Goal: Find specific page/section: Locate a particular part of the current website

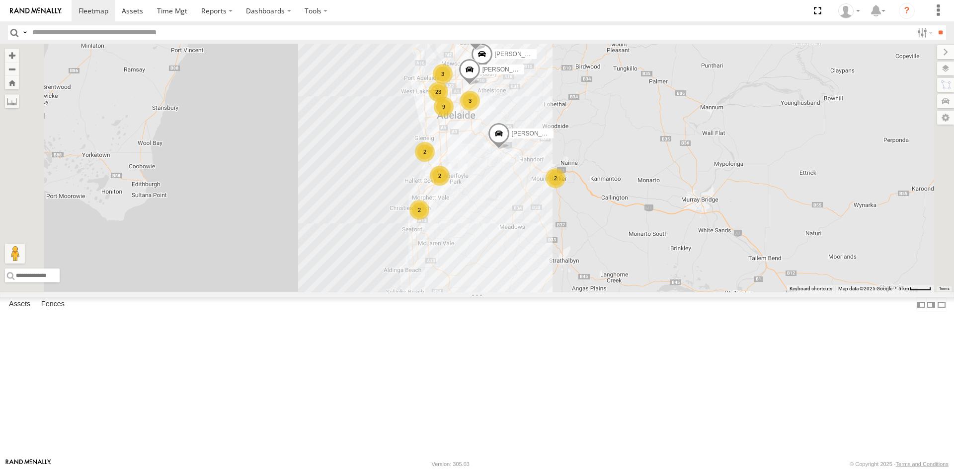
scroll to position [1987, 0]
click at [249, 289] on div "9 3 SY71FR - (16P TRAILER) PM1 23 2 3 2 2 3 2 Paras Joshi Divanshu Munjal PARVE…" at bounding box center [477, 168] width 954 height 249
click at [144, 34] on input "text" at bounding box center [470, 32] width 884 height 14
type input "********"
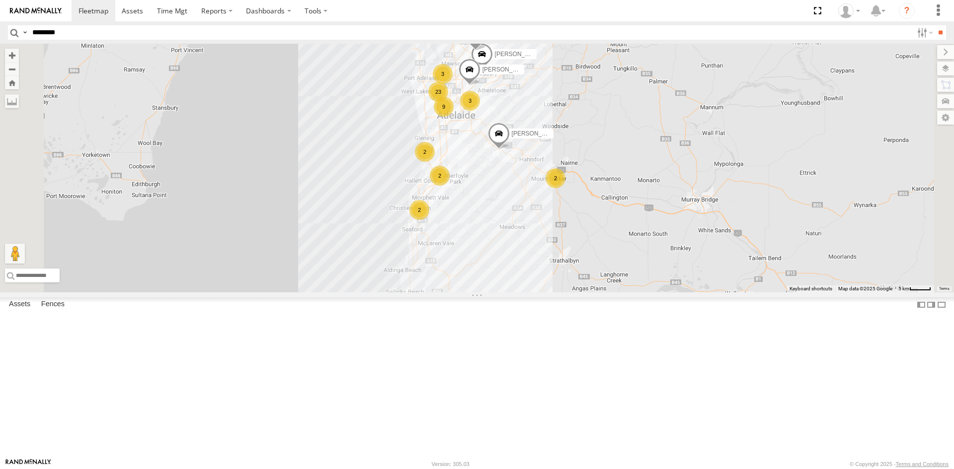
click at [934, 25] on input "**" at bounding box center [939, 32] width 11 height 14
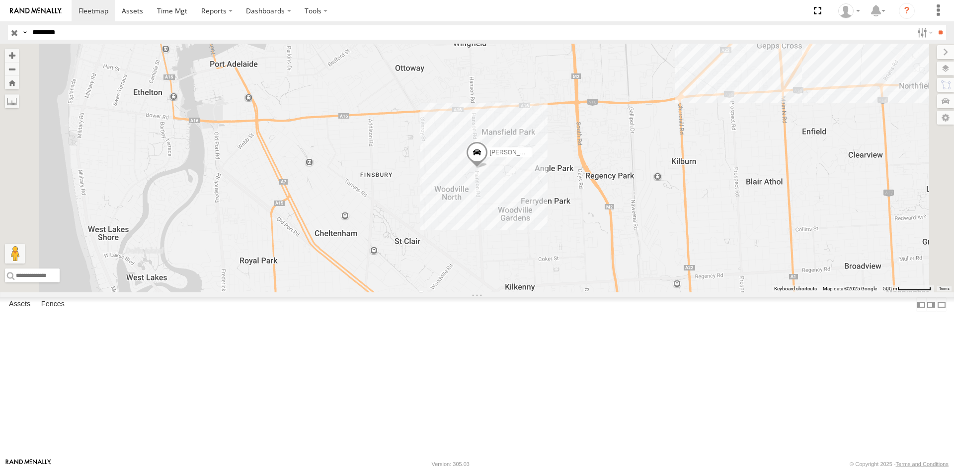
click at [0, 0] on div "Gurpreet Samra" at bounding box center [0, 0] width 0 height 0
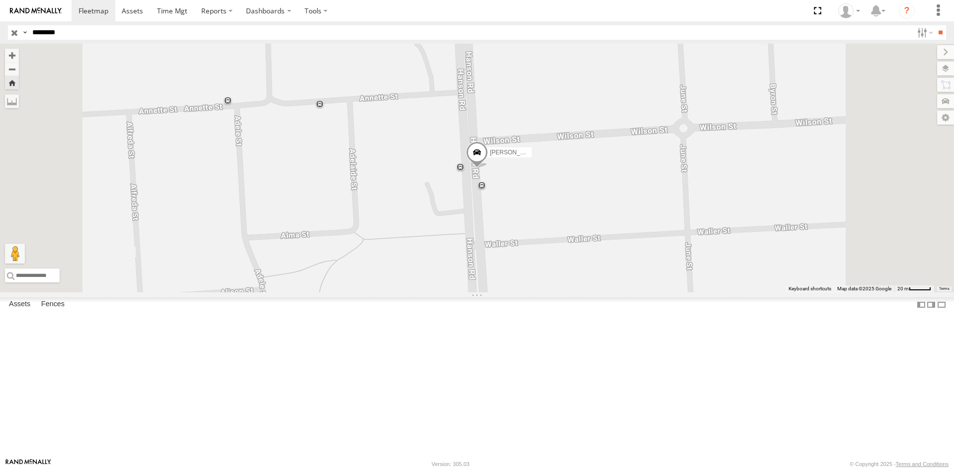
click at [488, 168] on span at bounding box center [477, 154] width 22 height 27
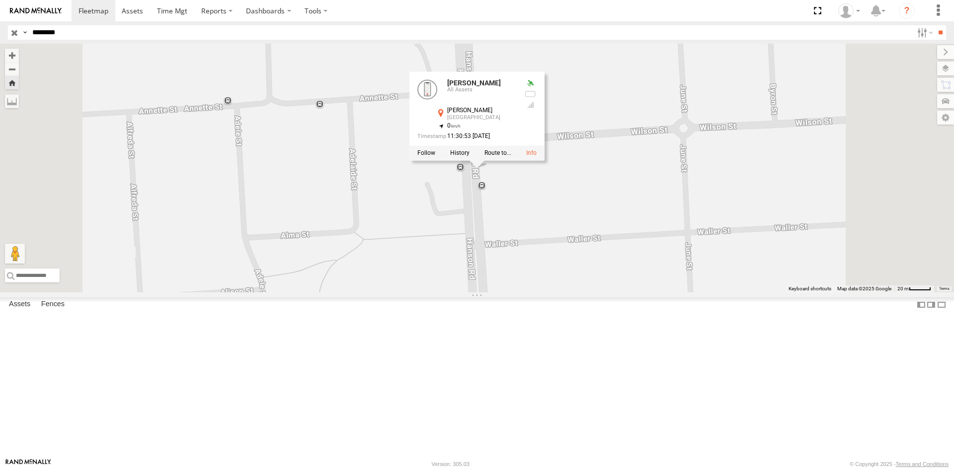
click at [11, 30] on input "button" at bounding box center [14, 32] width 13 height 14
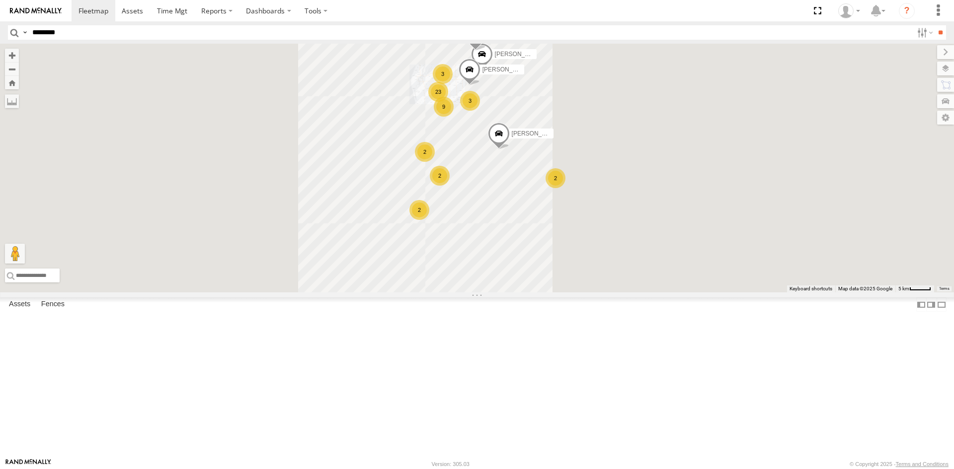
click at [84, 33] on input "********" at bounding box center [470, 32] width 884 height 14
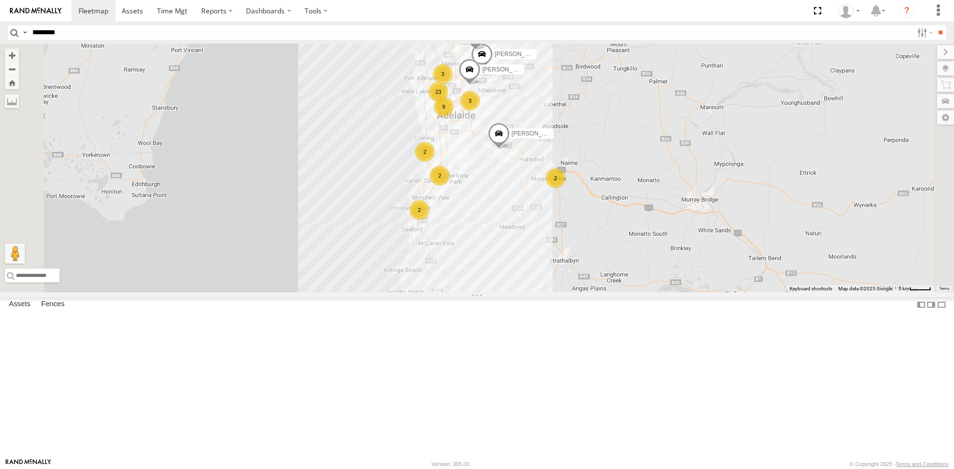
scroll to position [99, 0]
click at [0, 0] on div "S678CGD - Fridge It Sprinter" at bounding box center [0, 0] width 0 height 0
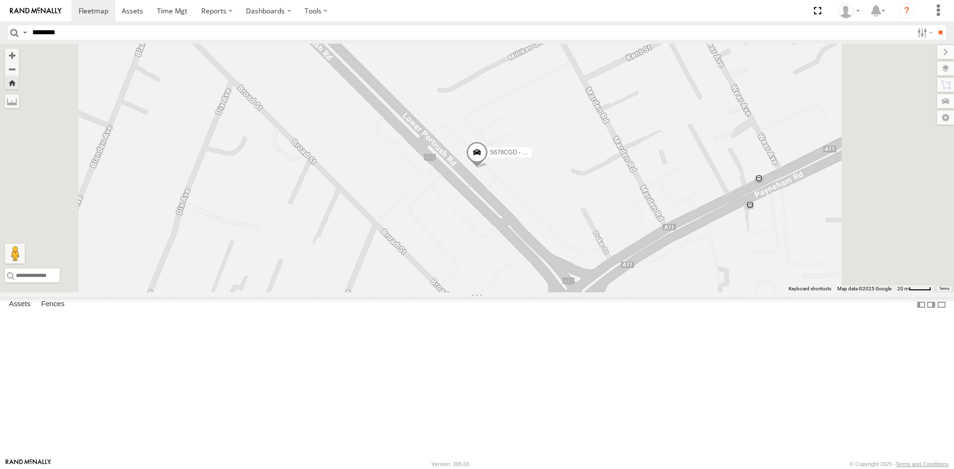
click at [488, 168] on span at bounding box center [477, 154] width 22 height 27
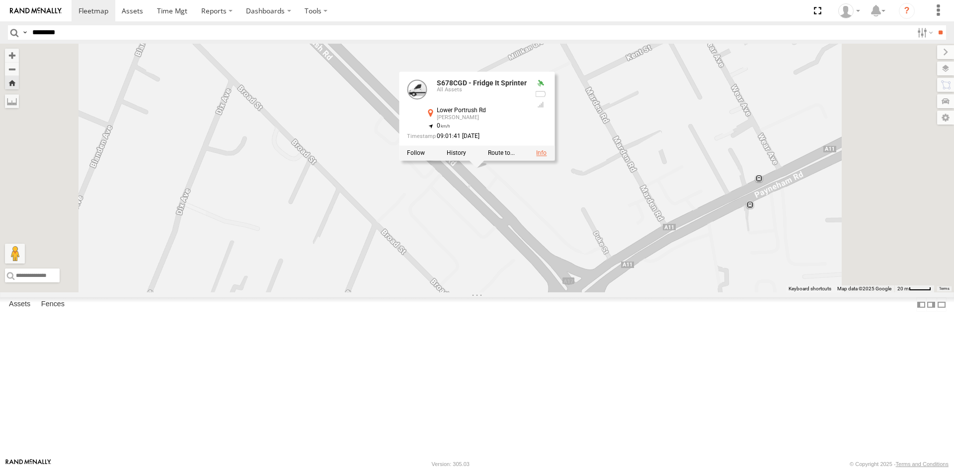
click at [546, 156] on link at bounding box center [541, 153] width 10 height 7
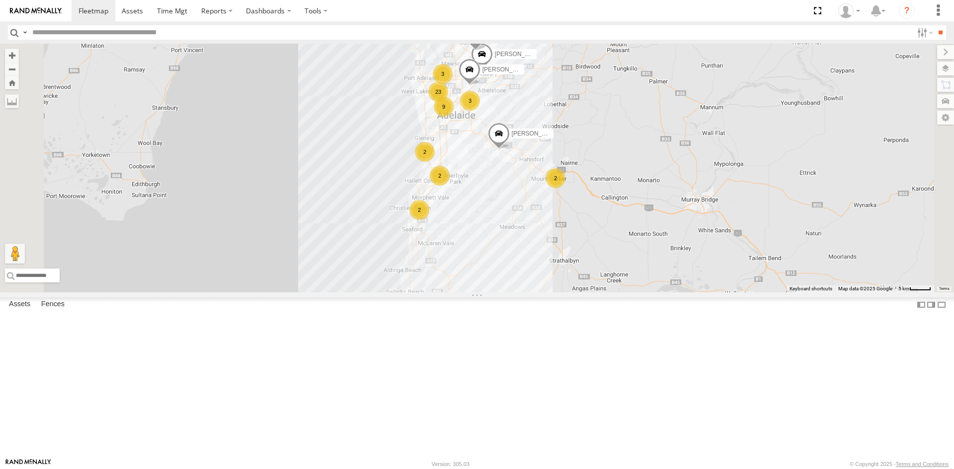
click at [0, 0] on div "S678CGD - Fridge It Sprinter" at bounding box center [0, 0] width 0 height 0
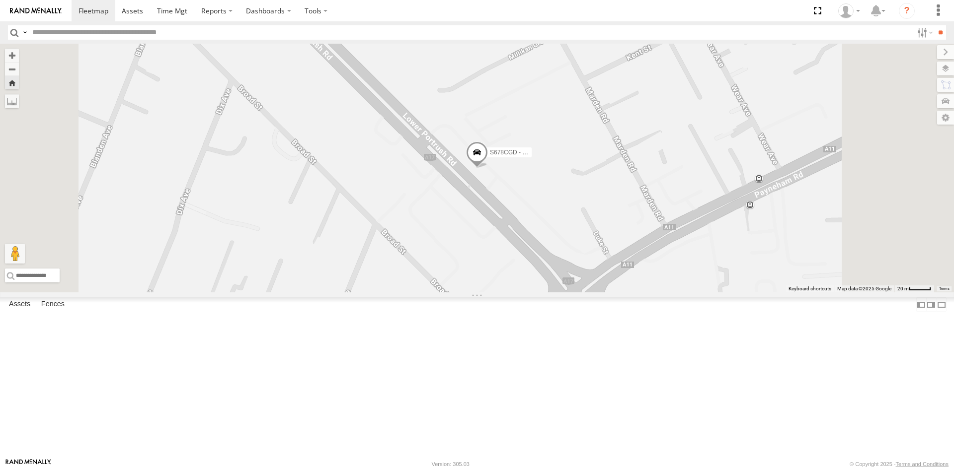
click at [488, 168] on span at bounding box center [477, 154] width 22 height 27
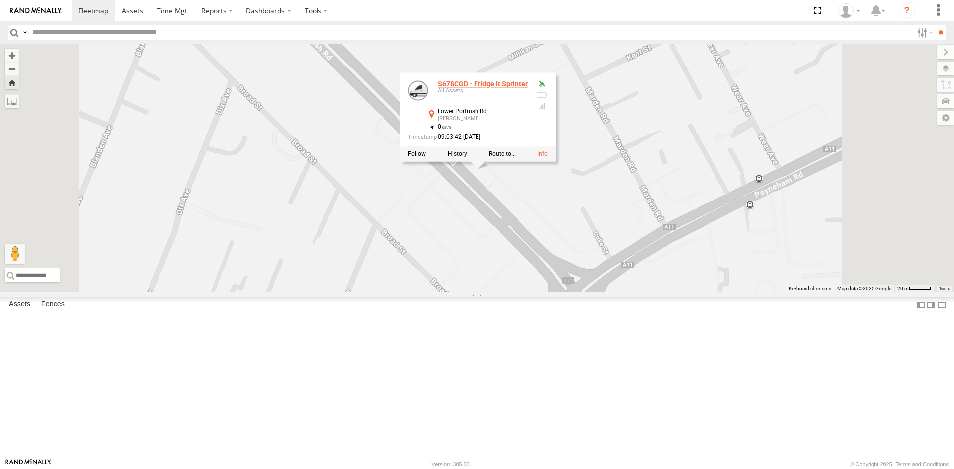
click at [528, 88] on link "S678CGD - Fridge It Sprinter" at bounding box center [483, 84] width 90 height 8
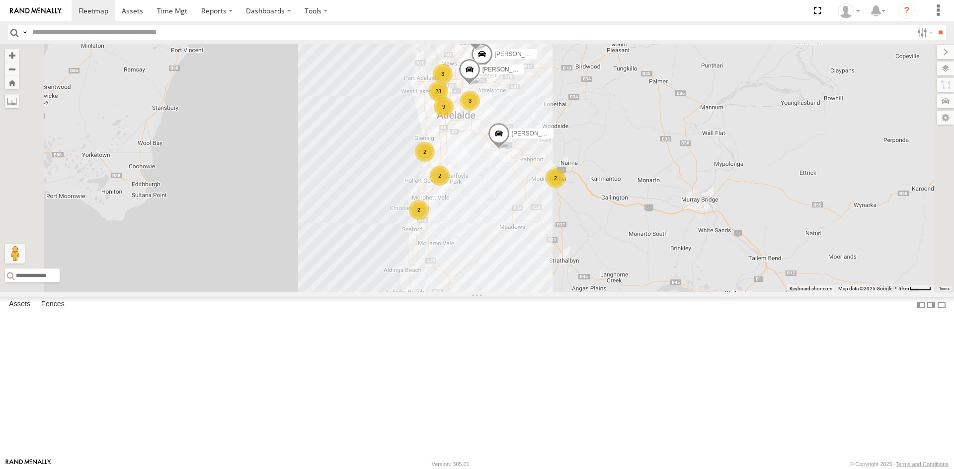
click at [0, 0] on div "S678CGD - Fridge It Sprinter" at bounding box center [0, 0] width 0 height 0
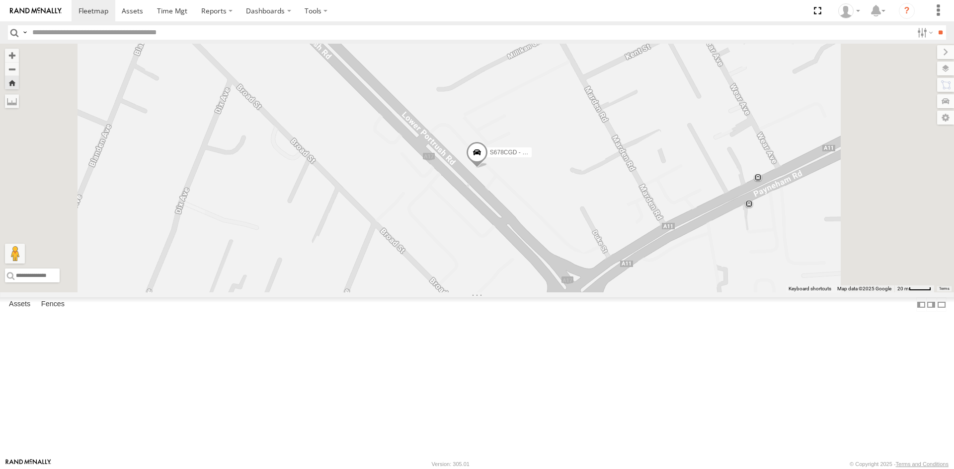
click at [0, 0] on div "S678CGD - Fridge It Sprinter All Assets" at bounding box center [0, 0] width 0 height 0
click at [488, 168] on span at bounding box center [477, 154] width 22 height 27
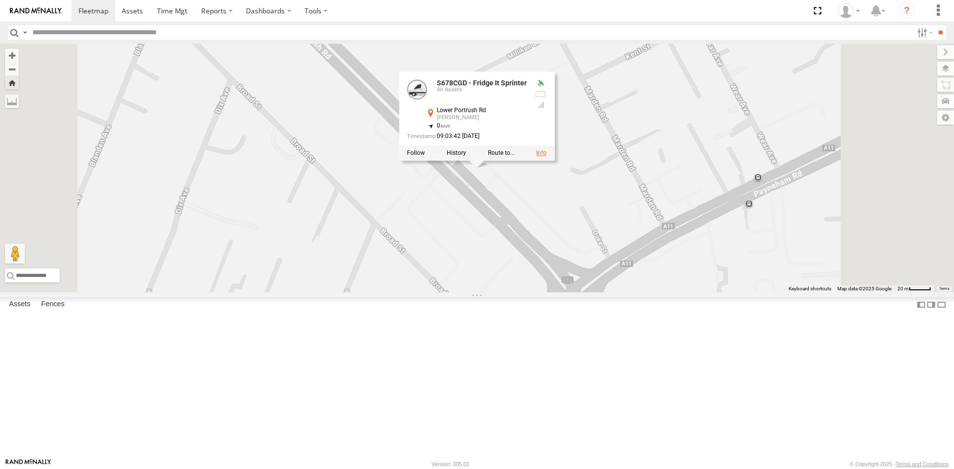
click at [546, 156] on link at bounding box center [541, 153] width 10 height 7
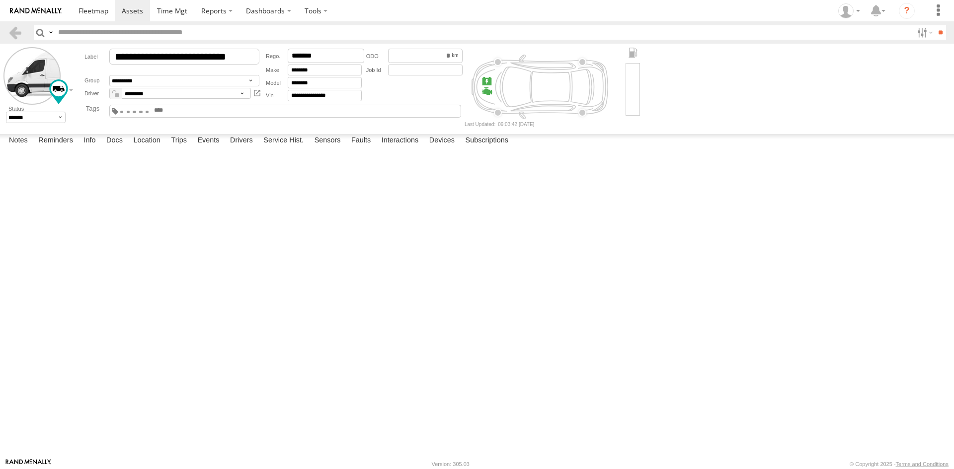
click at [150, 116] on div at bounding box center [135, 111] width 30 height 9
click at [201, 111] on input "text" at bounding box center [177, 110] width 48 height 7
click at [18, 32] on link at bounding box center [15, 32] width 14 height 14
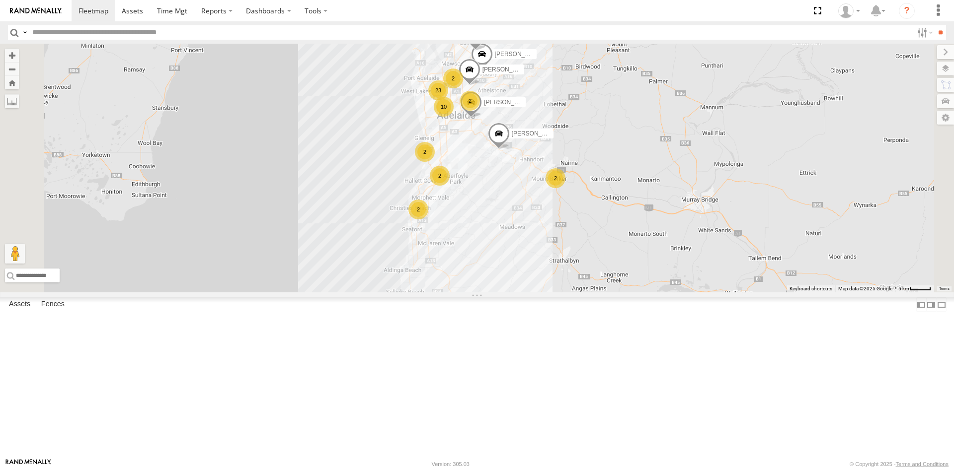
click at [0, 0] on div "S678CGD - Fridge It Sprinter" at bounding box center [0, 0] width 0 height 0
